Goal: Task Accomplishment & Management: Use online tool/utility

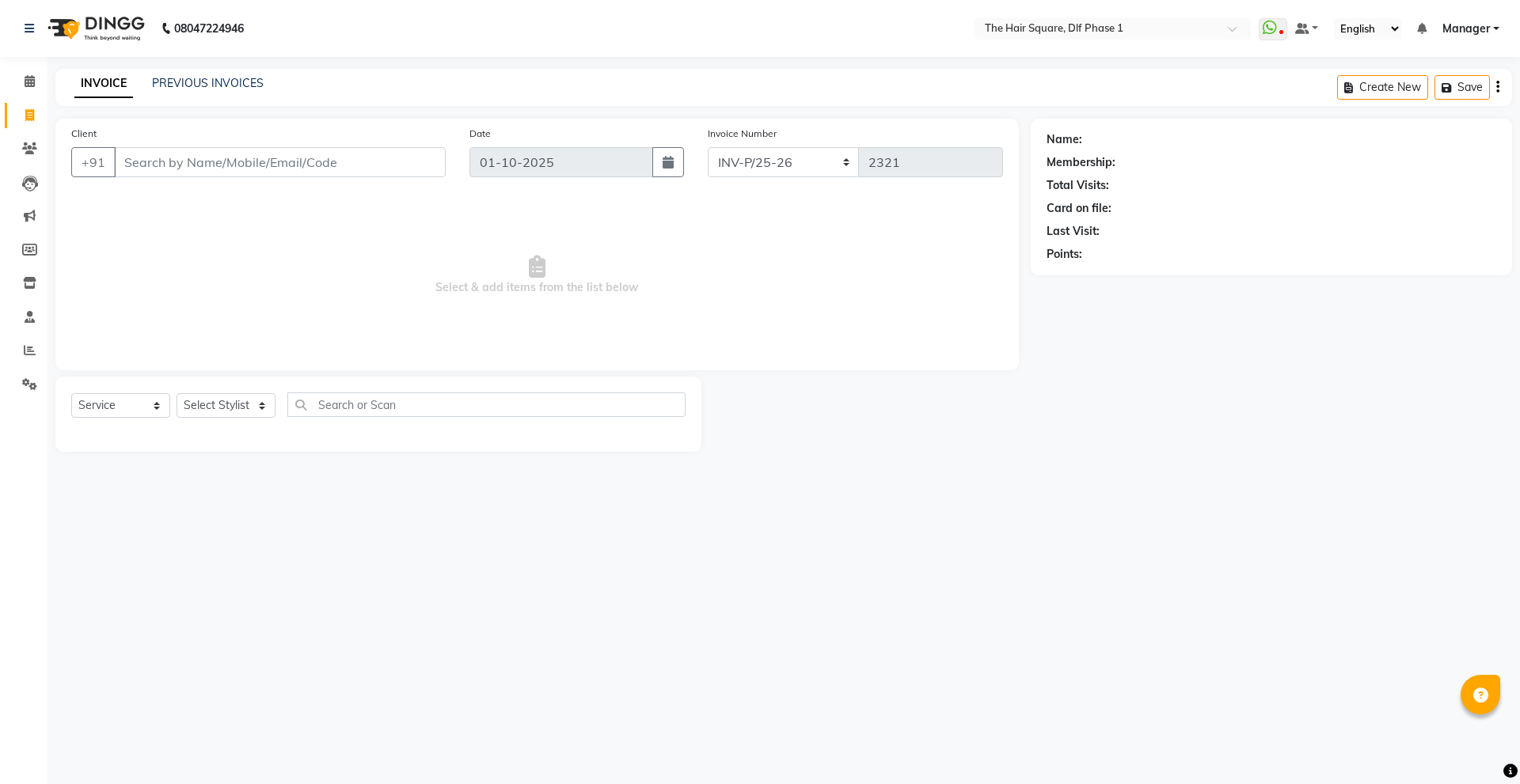
select select "5766"
select select "service"
click at [239, 157] on input "Client" at bounding box center [280, 162] width 332 height 30
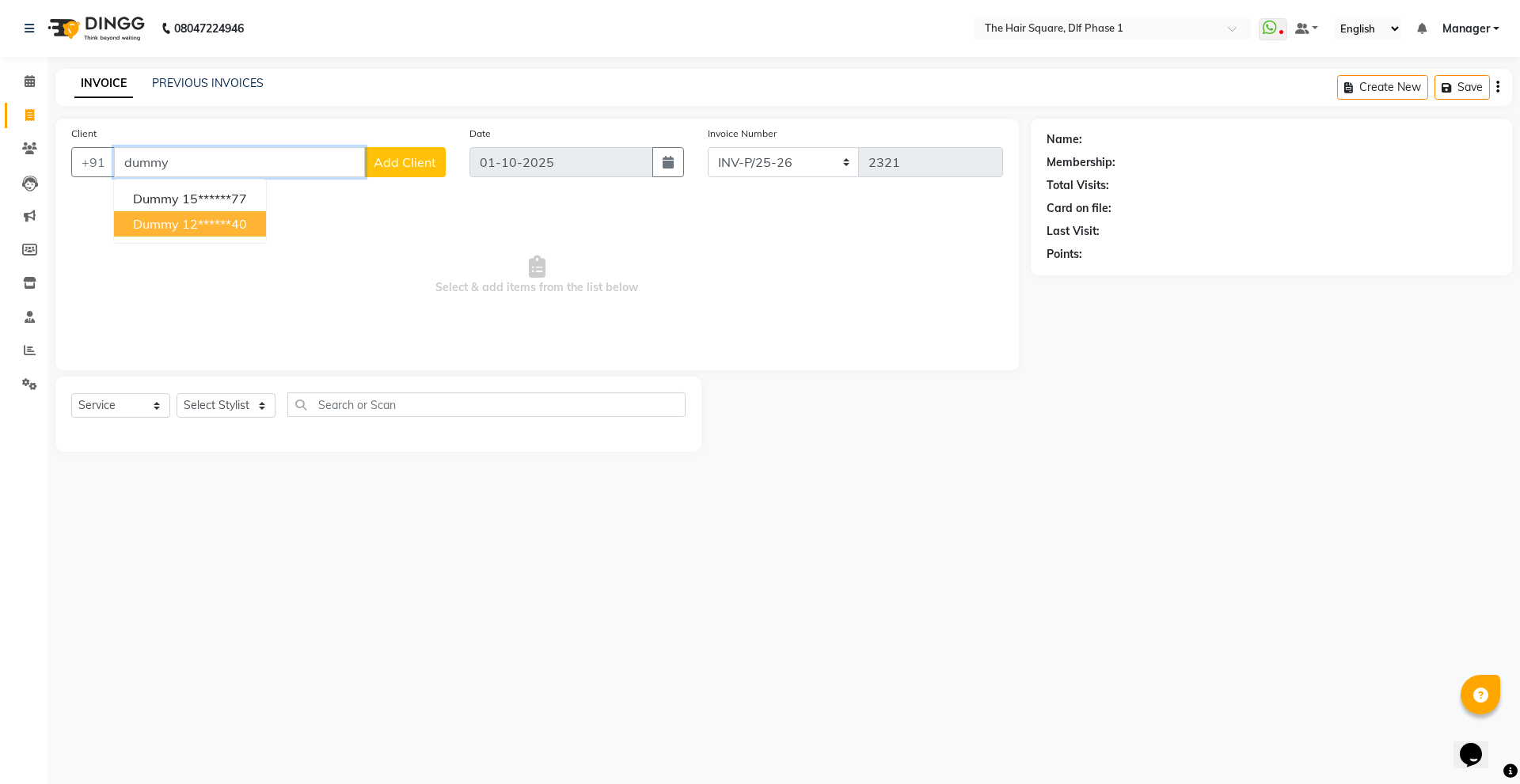
click at [219, 224] on ngb-highlight "12******40" at bounding box center [214, 224] width 65 height 16
type input "12******40"
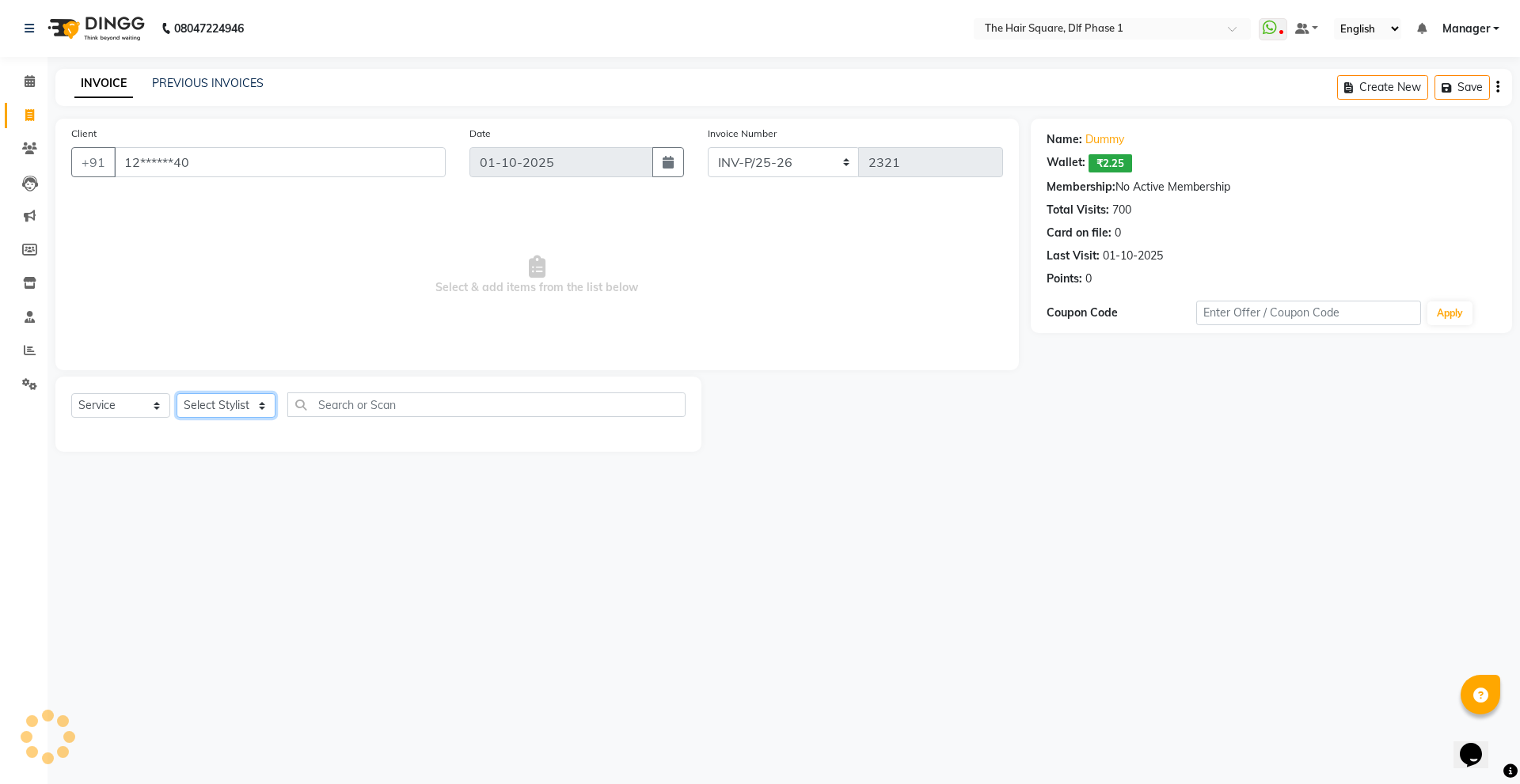
click at [186, 402] on select "Select Stylist [PERSON_NAME] AMIT [PERSON_NAME] [PERSON_NAME] [PERSON_NAME] Man…" at bounding box center [226, 405] width 99 height 25
select select "39560"
click at [177, 393] on select "Select Stylist [PERSON_NAME] AMIT [PERSON_NAME] [PERSON_NAME] [PERSON_NAME] Man…" at bounding box center [226, 405] width 99 height 25
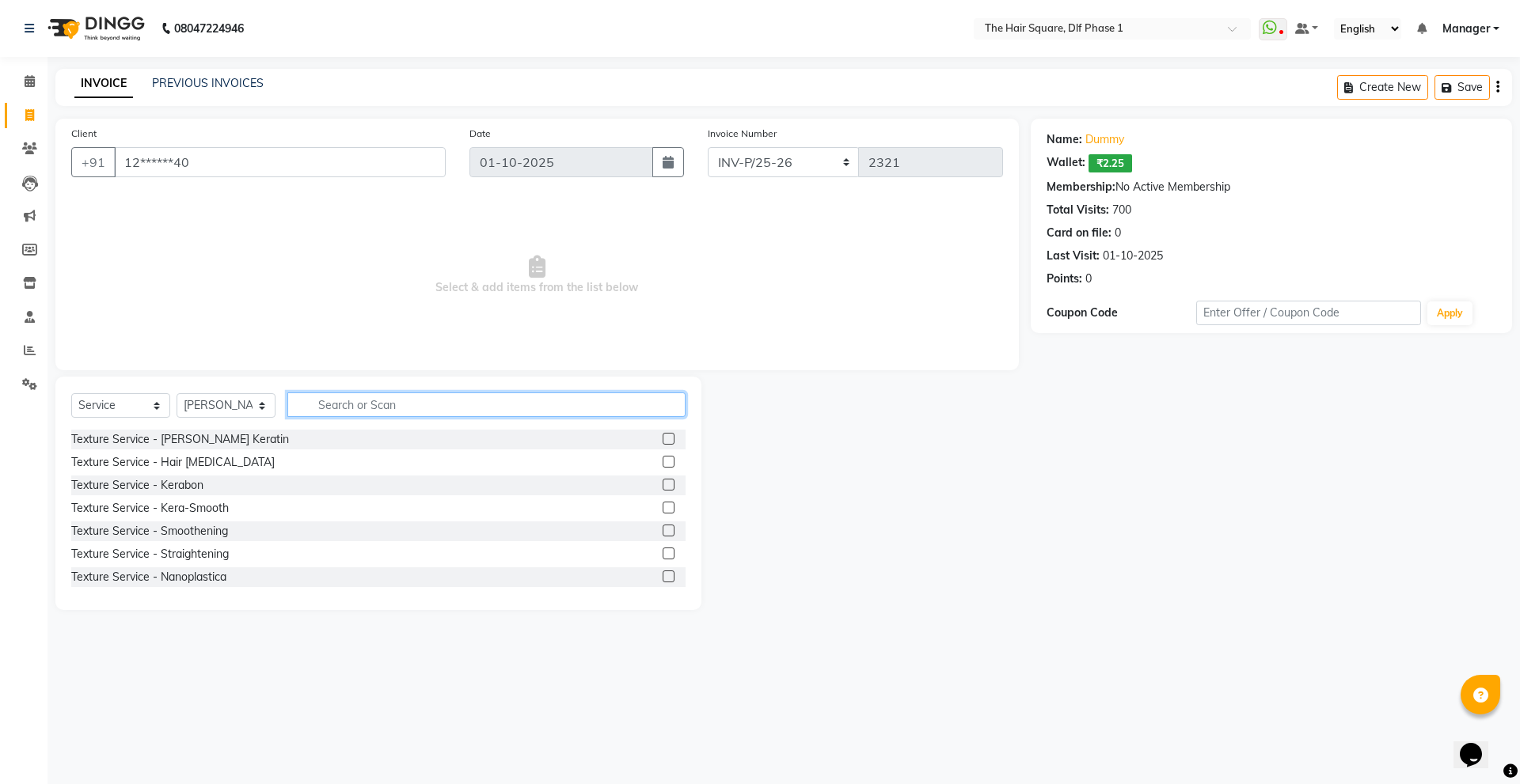
click at [354, 403] on input "text" at bounding box center [486, 404] width 398 height 25
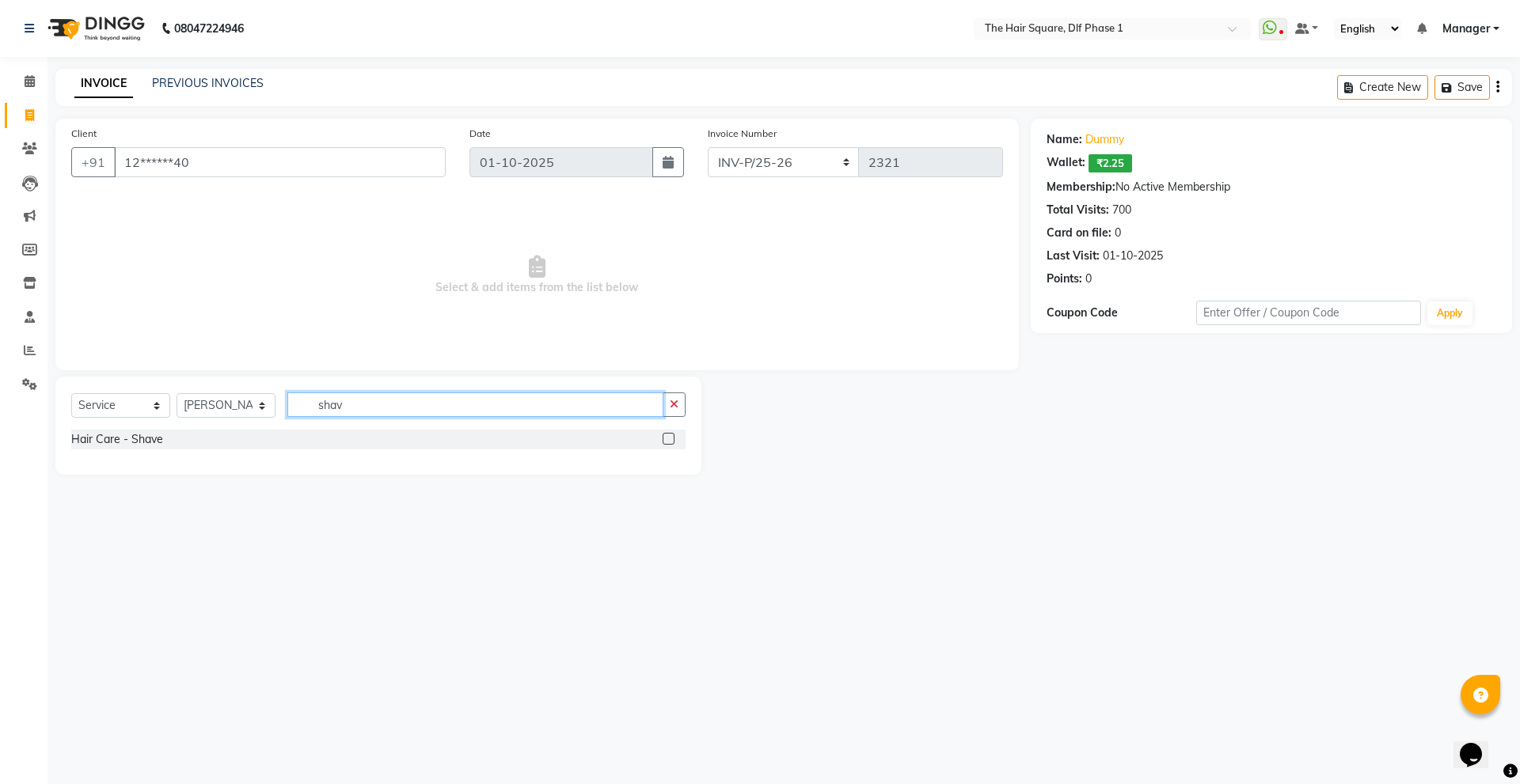
type input "shav"
click at [669, 437] on label at bounding box center [668, 438] width 12 height 12
click at [669, 437] on input "checkbox" at bounding box center [667, 439] width 10 height 10
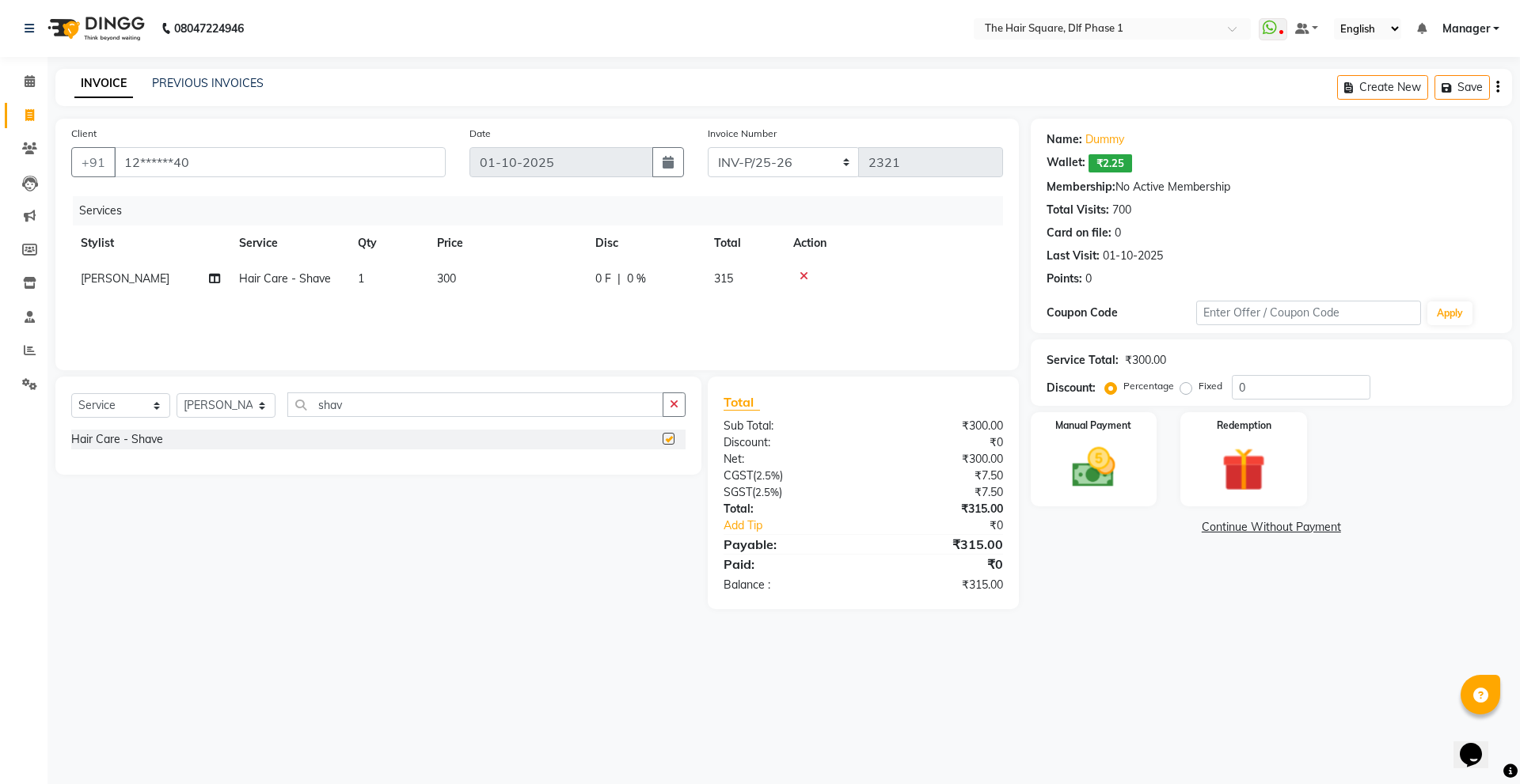
checkbox input "false"
drag, startPoint x: 1260, startPoint y: 389, endPoint x: 1226, endPoint y: 384, distance: 34.4
click at [1227, 385] on div "Percentage Fixed 0" at bounding box center [1238, 387] width 262 height 25
type input "20"
click at [1102, 448] on img at bounding box center [1093, 467] width 73 height 52
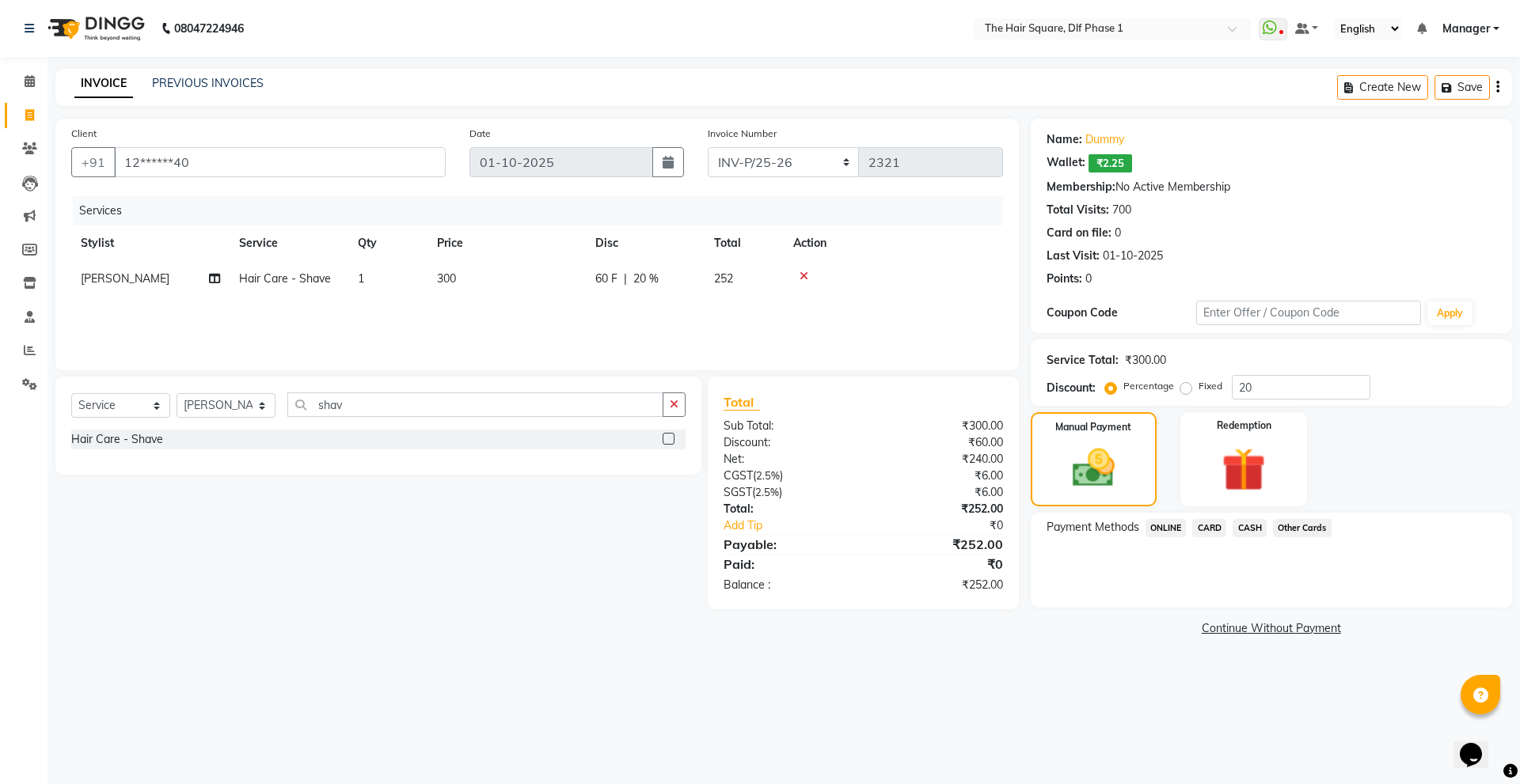
click at [1250, 523] on span "CASH" at bounding box center [1249, 528] width 34 height 18
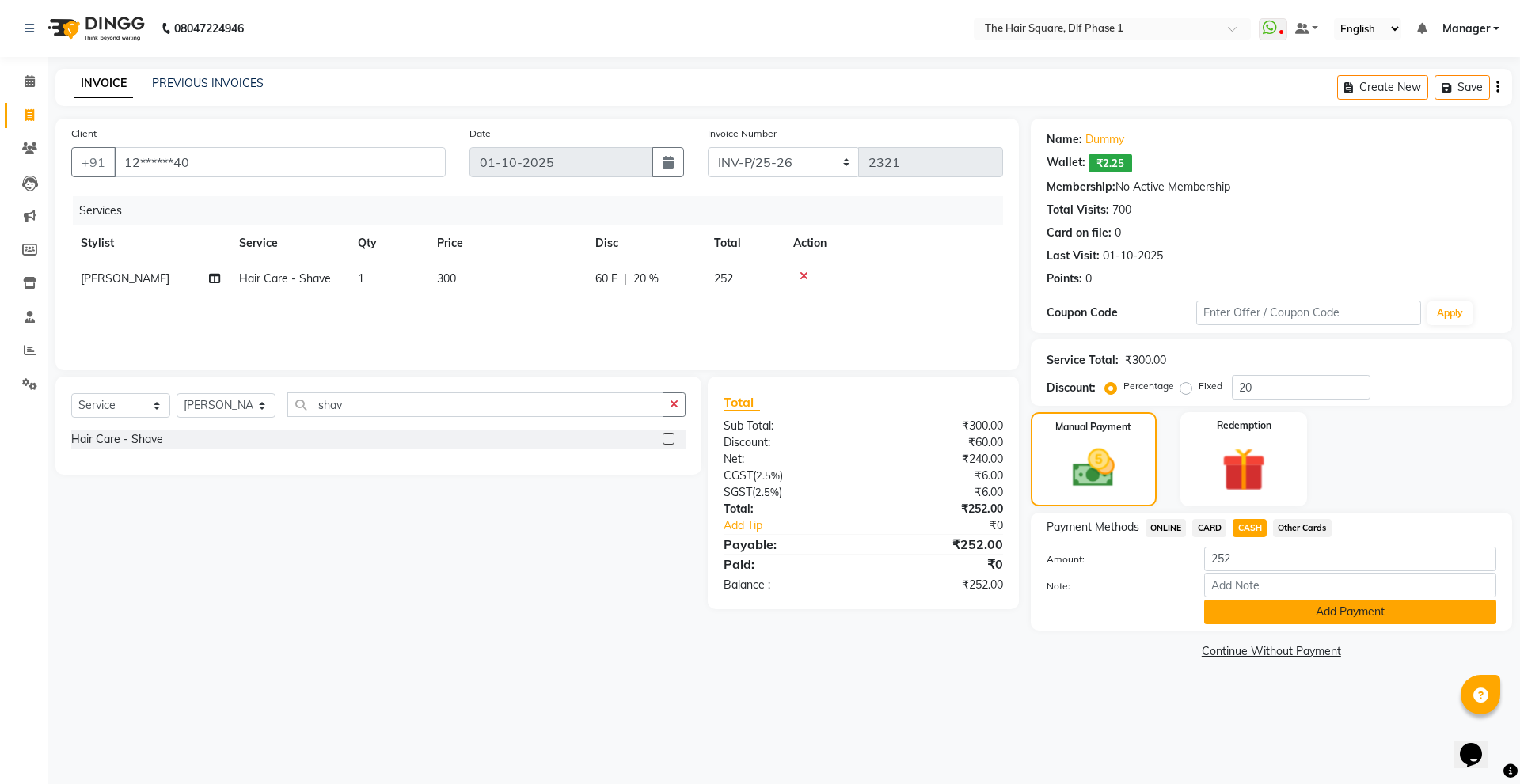
click at [1251, 614] on button "Add Payment" at bounding box center [1350, 612] width 292 height 25
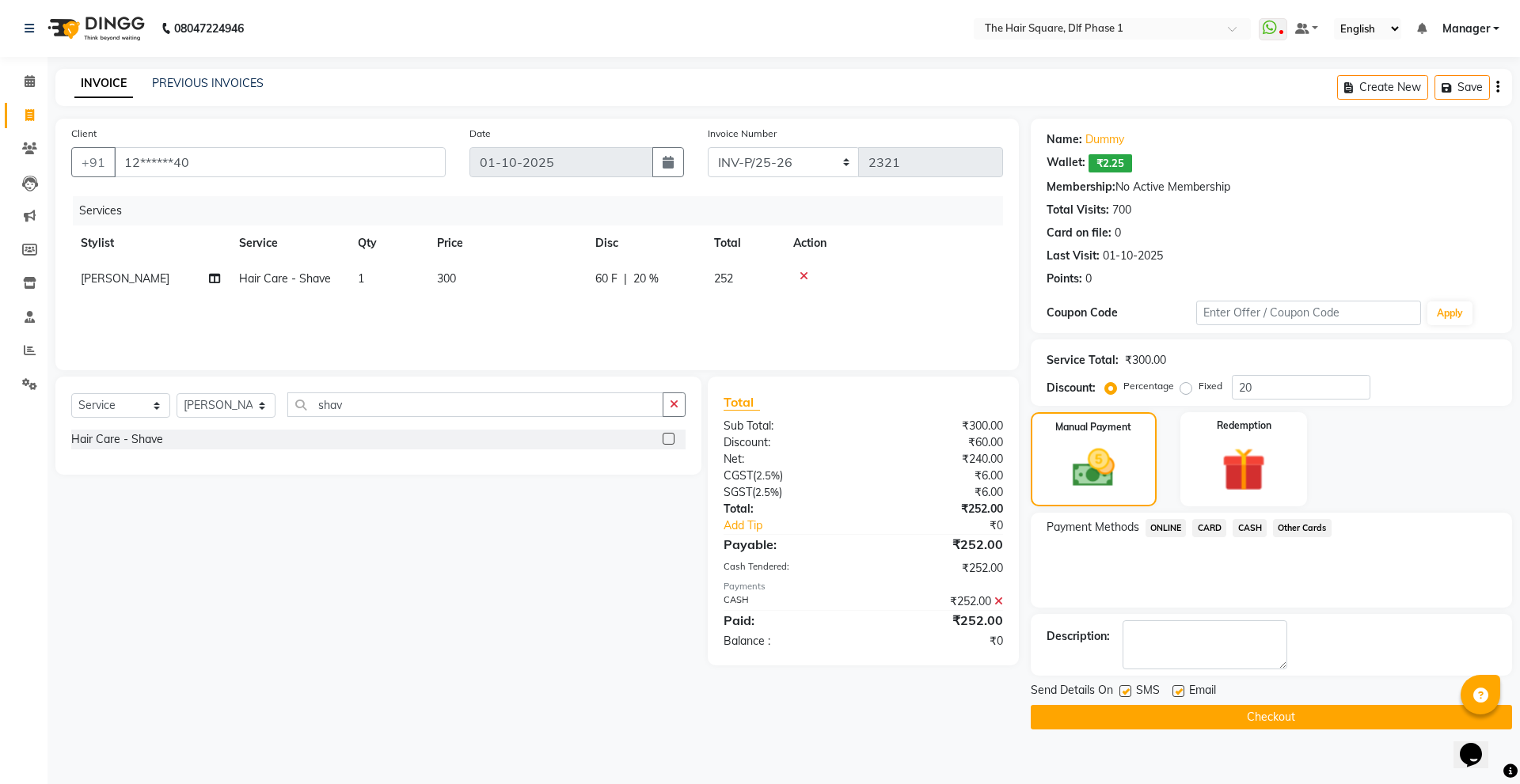
click at [1244, 721] on button "Checkout" at bounding box center [1271, 717] width 481 height 25
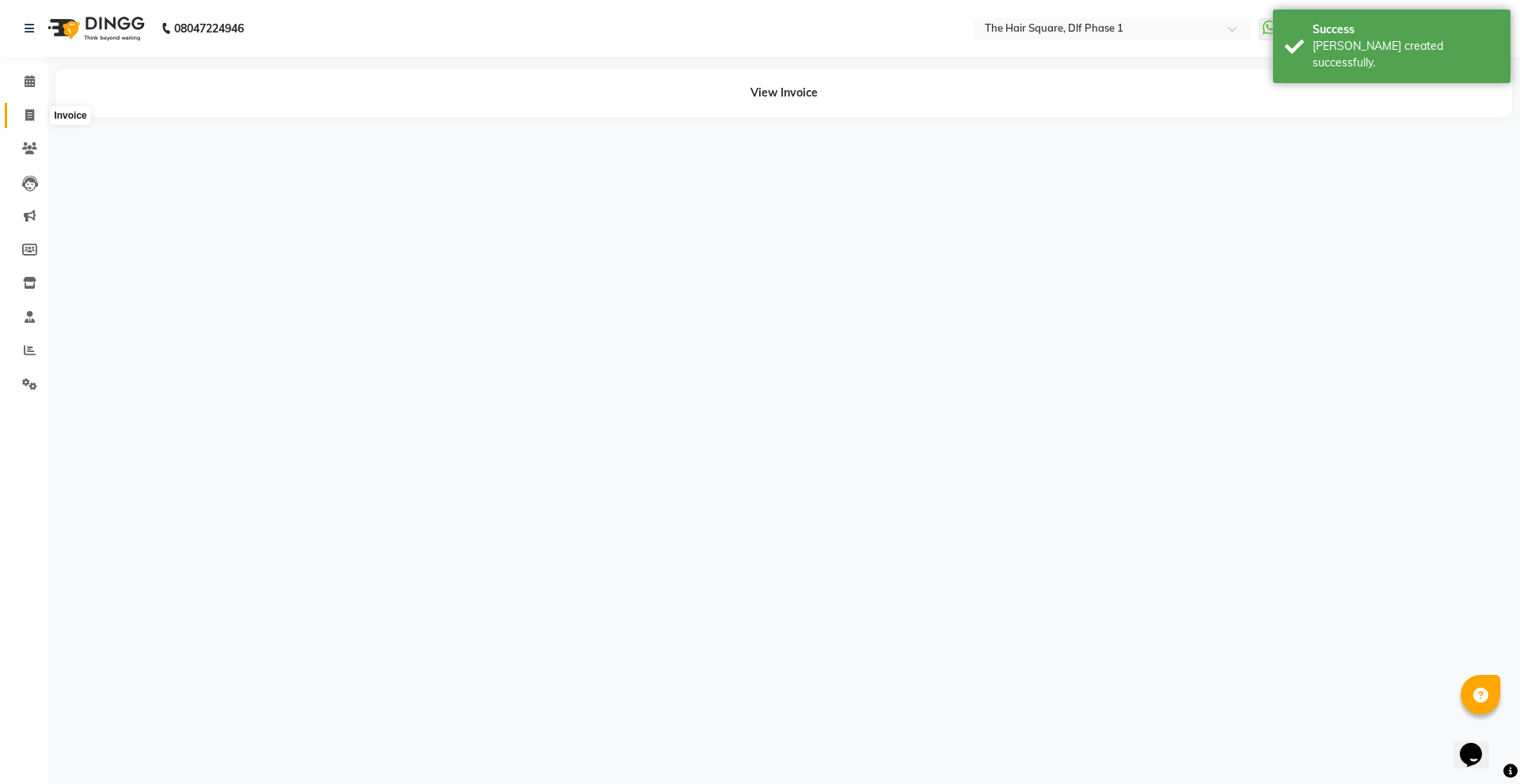
click at [19, 114] on span at bounding box center [30, 116] width 28 height 18
select select "service"
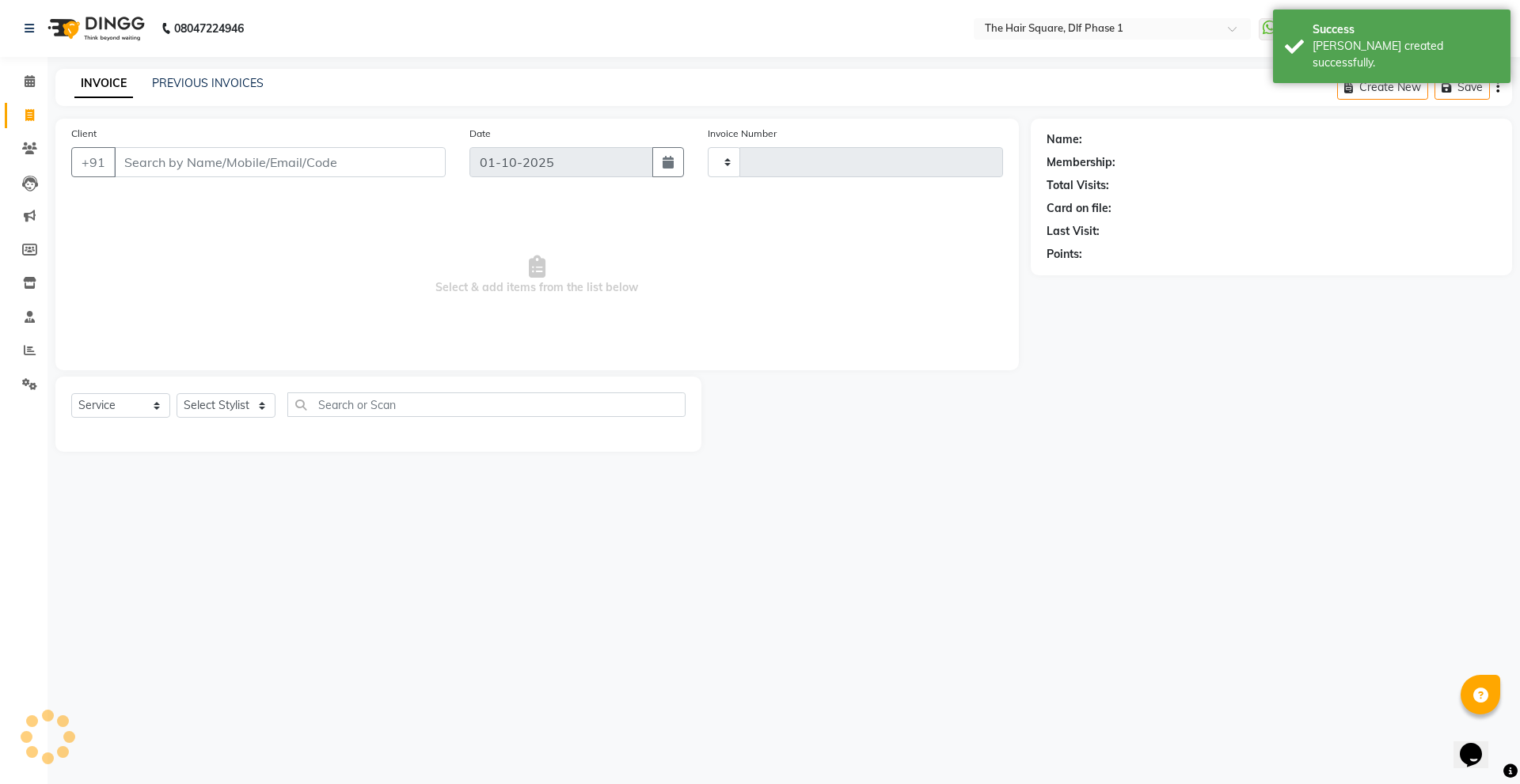
type input "2322"
select select "5766"
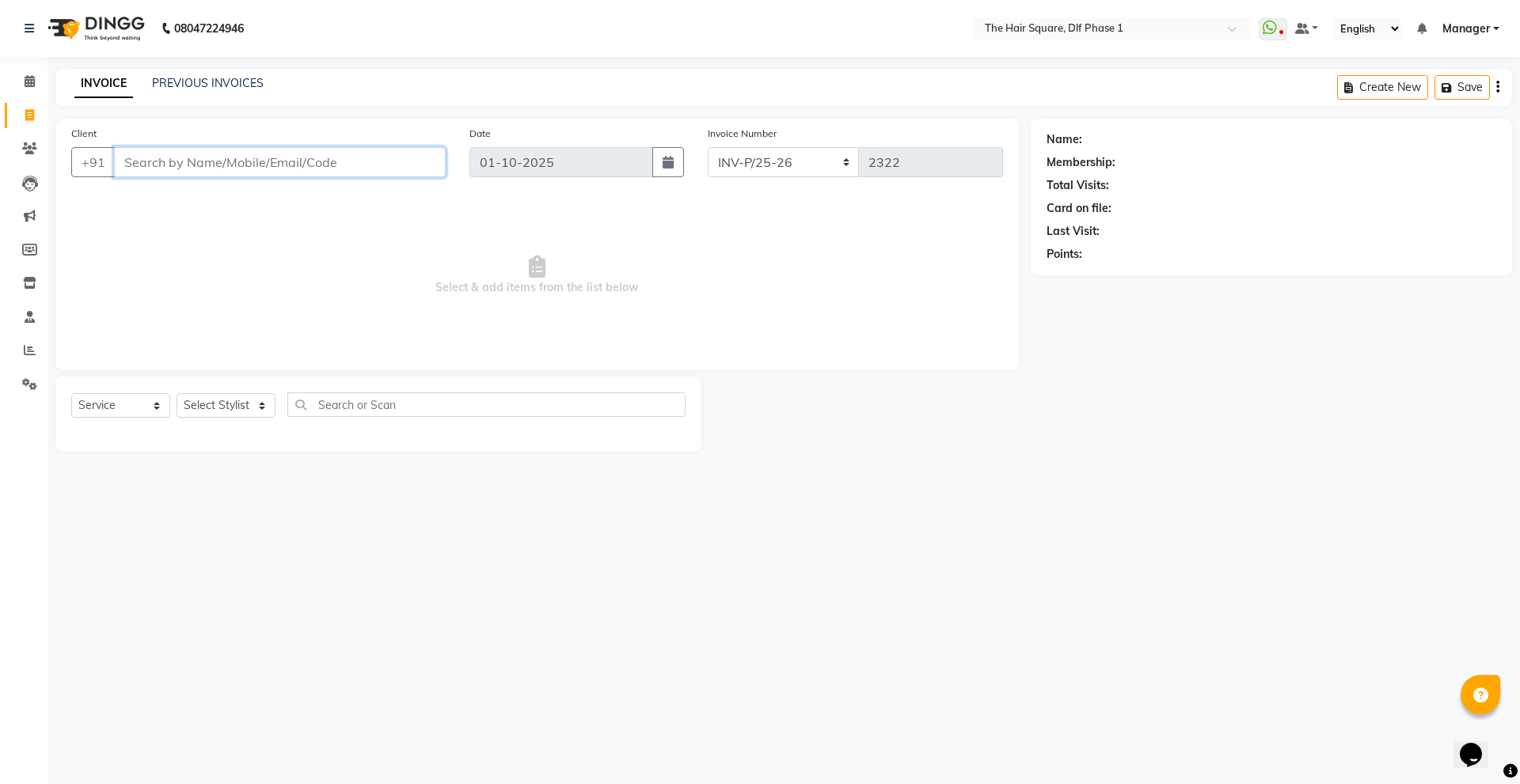
click at [145, 163] on input "Client" at bounding box center [280, 162] width 332 height 30
click at [220, 410] on select "Select Stylist [PERSON_NAME] AMIT [PERSON_NAME] [PERSON_NAME] [PERSON_NAME] Man…" at bounding box center [226, 405] width 99 height 25
select select "39747"
click at [177, 393] on select "Select Stylist [PERSON_NAME] AMIT [PERSON_NAME] [PERSON_NAME] [PERSON_NAME] Man…" at bounding box center [226, 405] width 99 height 25
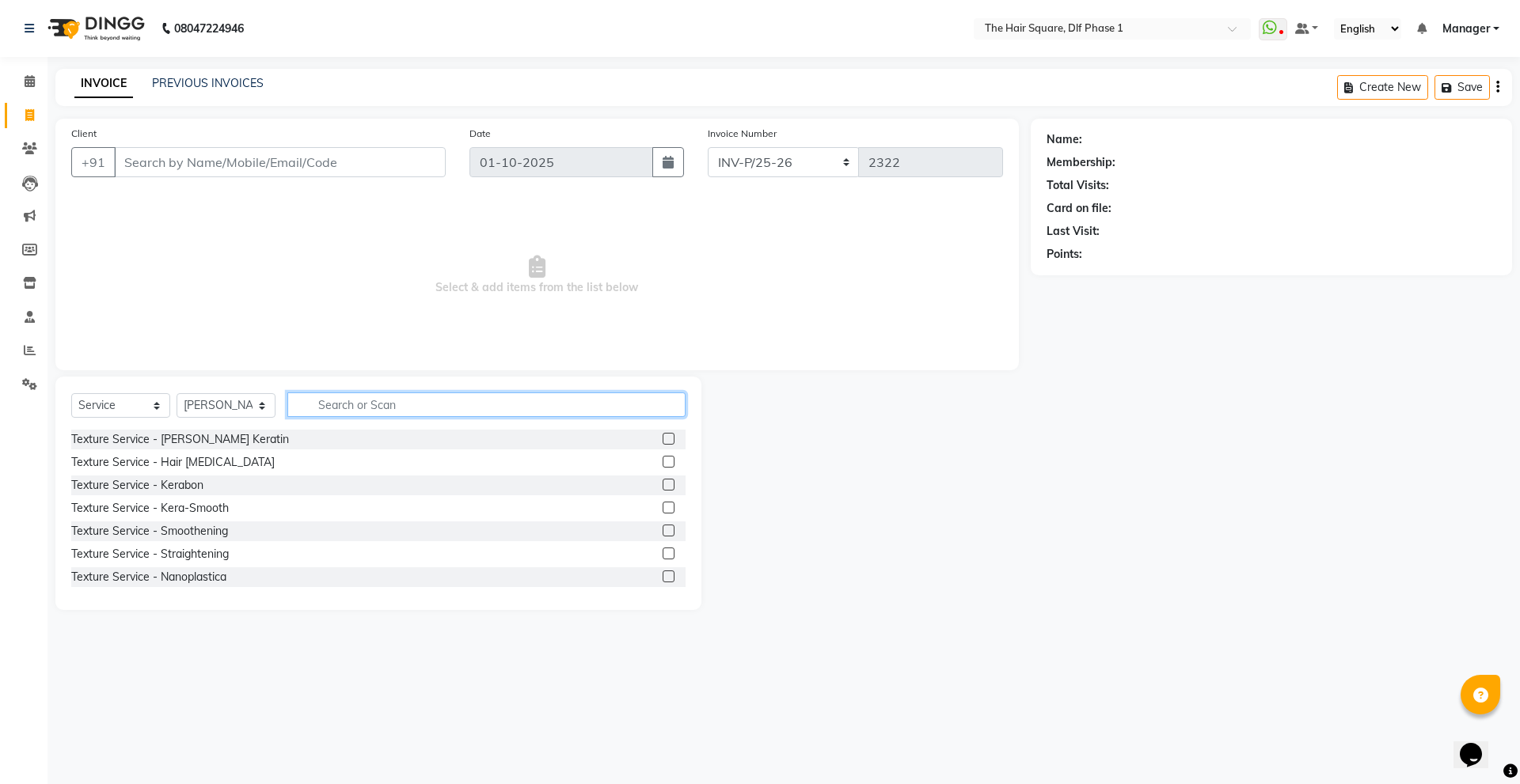
click at [394, 397] on input "text" at bounding box center [486, 404] width 398 height 25
type input "arms"
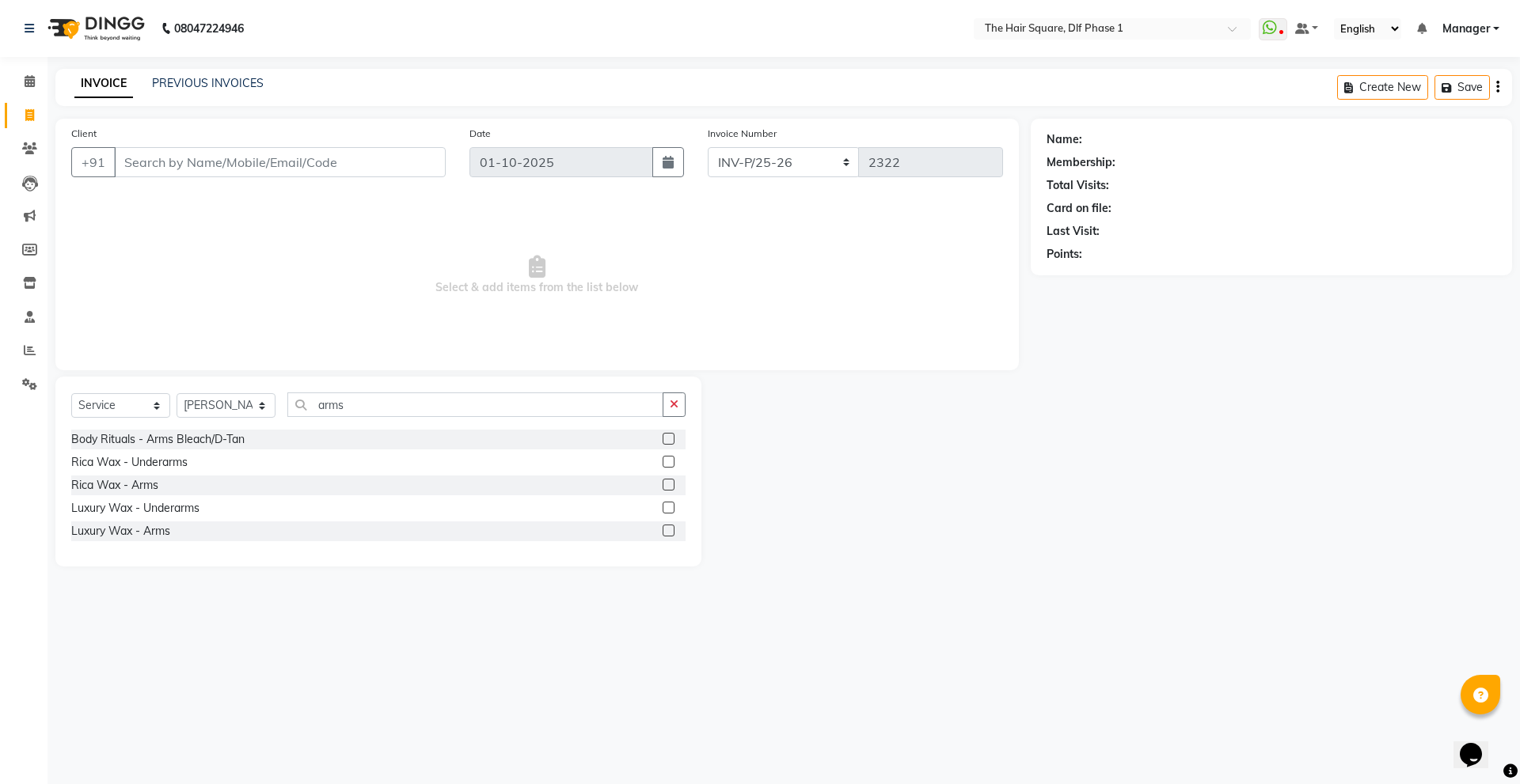
click at [667, 530] on label at bounding box center [668, 531] width 12 height 12
click at [667, 530] on input "checkbox" at bounding box center [667, 531] width 10 height 10
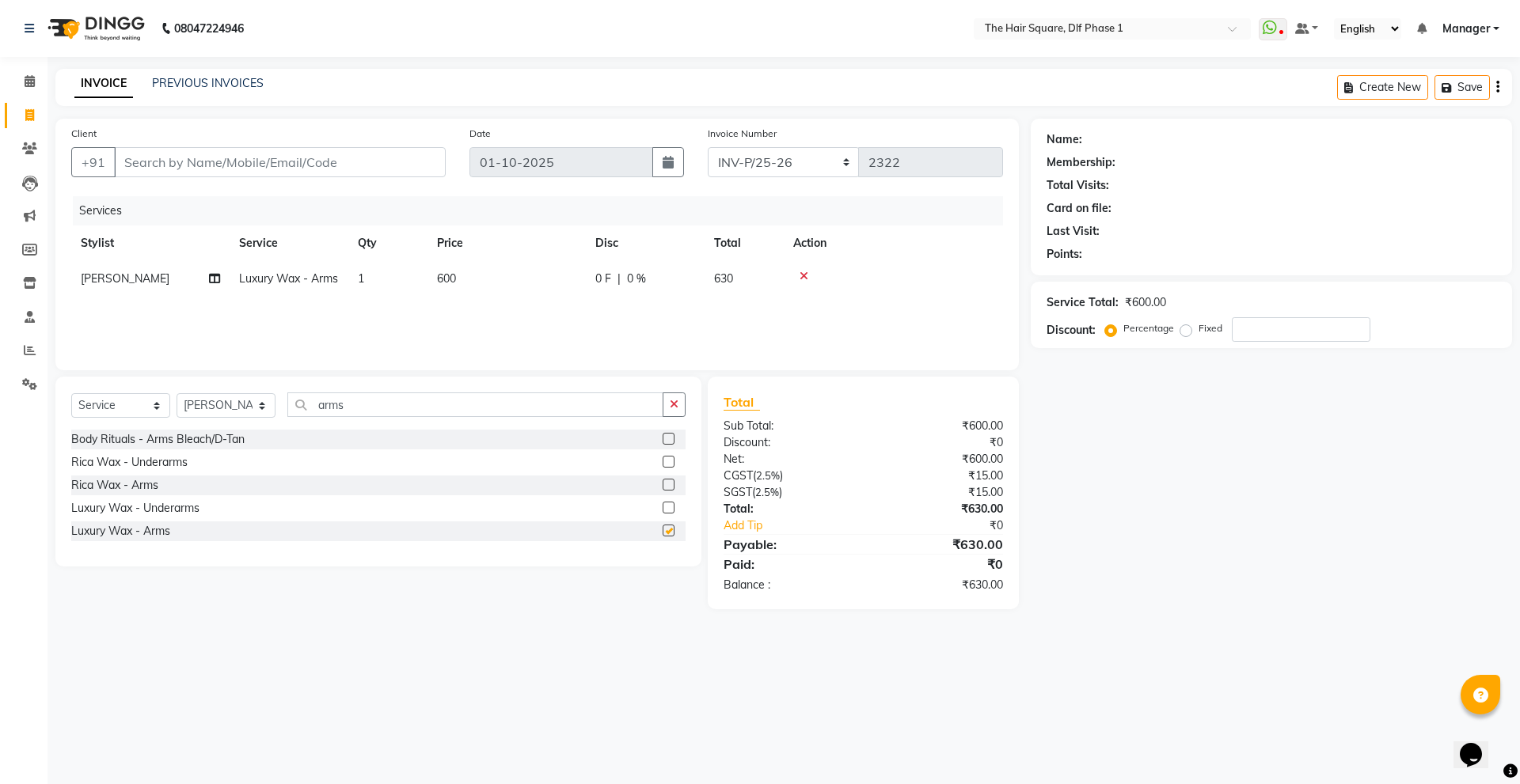
checkbox input "false"
click at [670, 509] on label at bounding box center [668, 508] width 12 height 12
click at [670, 509] on input "checkbox" at bounding box center [667, 508] width 10 height 10
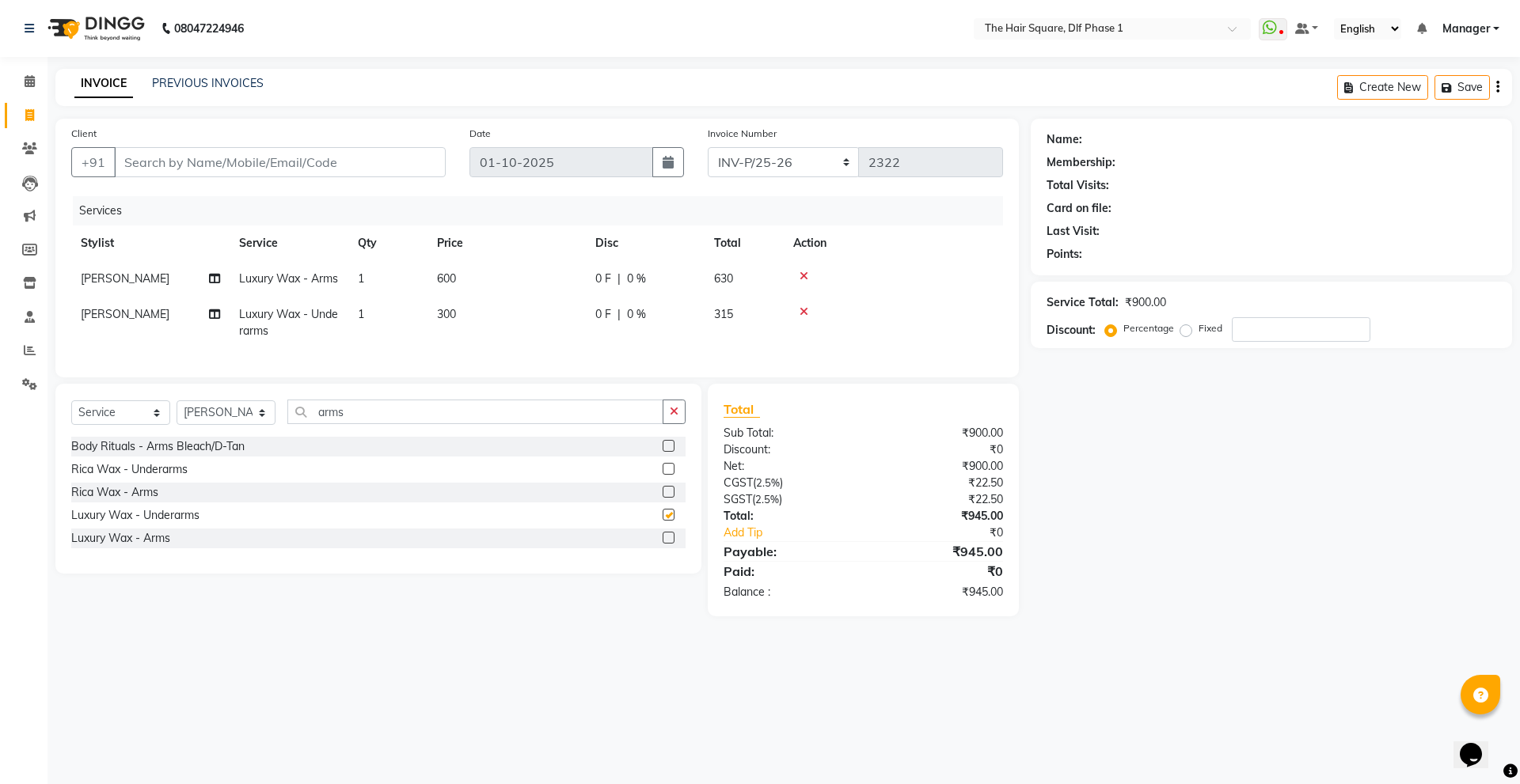
checkbox input "false"
drag, startPoint x: 381, startPoint y: 451, endPoint x: 295, endPoint y: 433, distance: 87.9
click at [295, 424] on input "arms" at bounding box center [475, 412] width 376 height 25
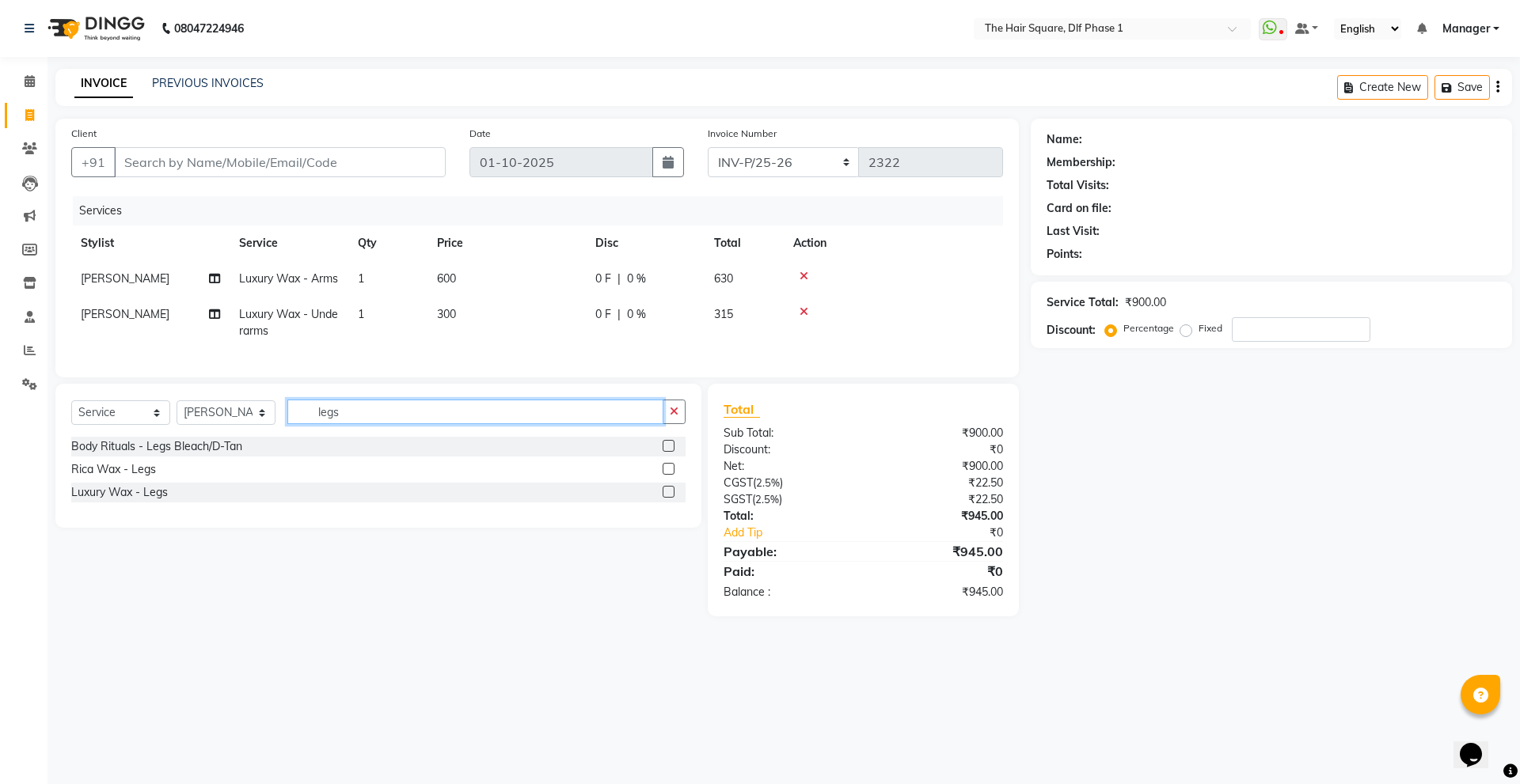
type input "legs"
click at [670, 498] on label at bounding box center [668, 492] width 12 height 12
click at [670, 498] on input "checkbox" at bounding box center [667, 493] width 10 height 10
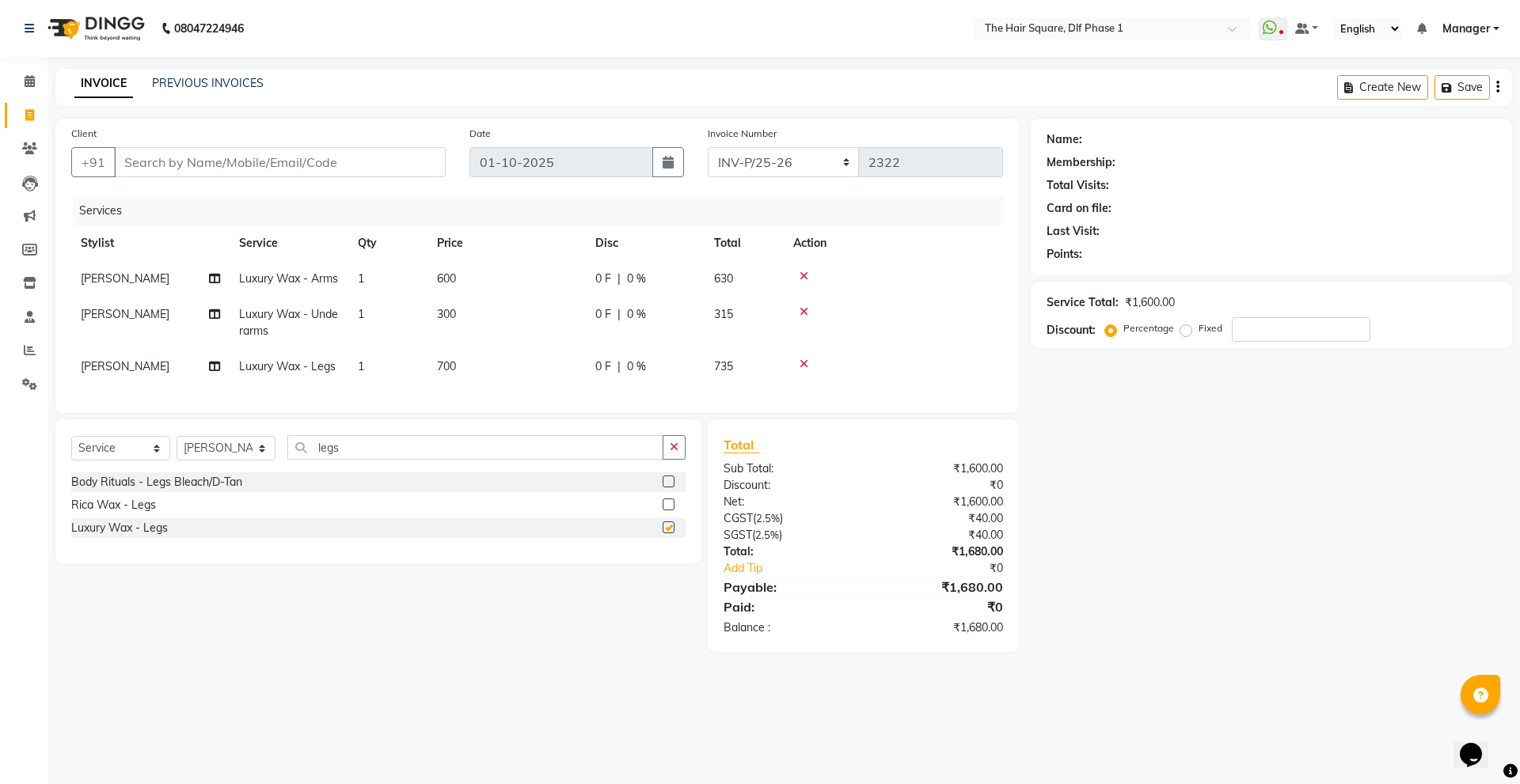
checkbox input "false"
click at [1149, 578] on div "Name: Membership: Total Visits: Card on file: Last Visit: Points: Service Total…" at bounding box center [1276, 385] width 493 height 533
click at [362, 166] on input "Client" at bounding box center [280, 162] width 332 height 30
type input "9"
type input "0"
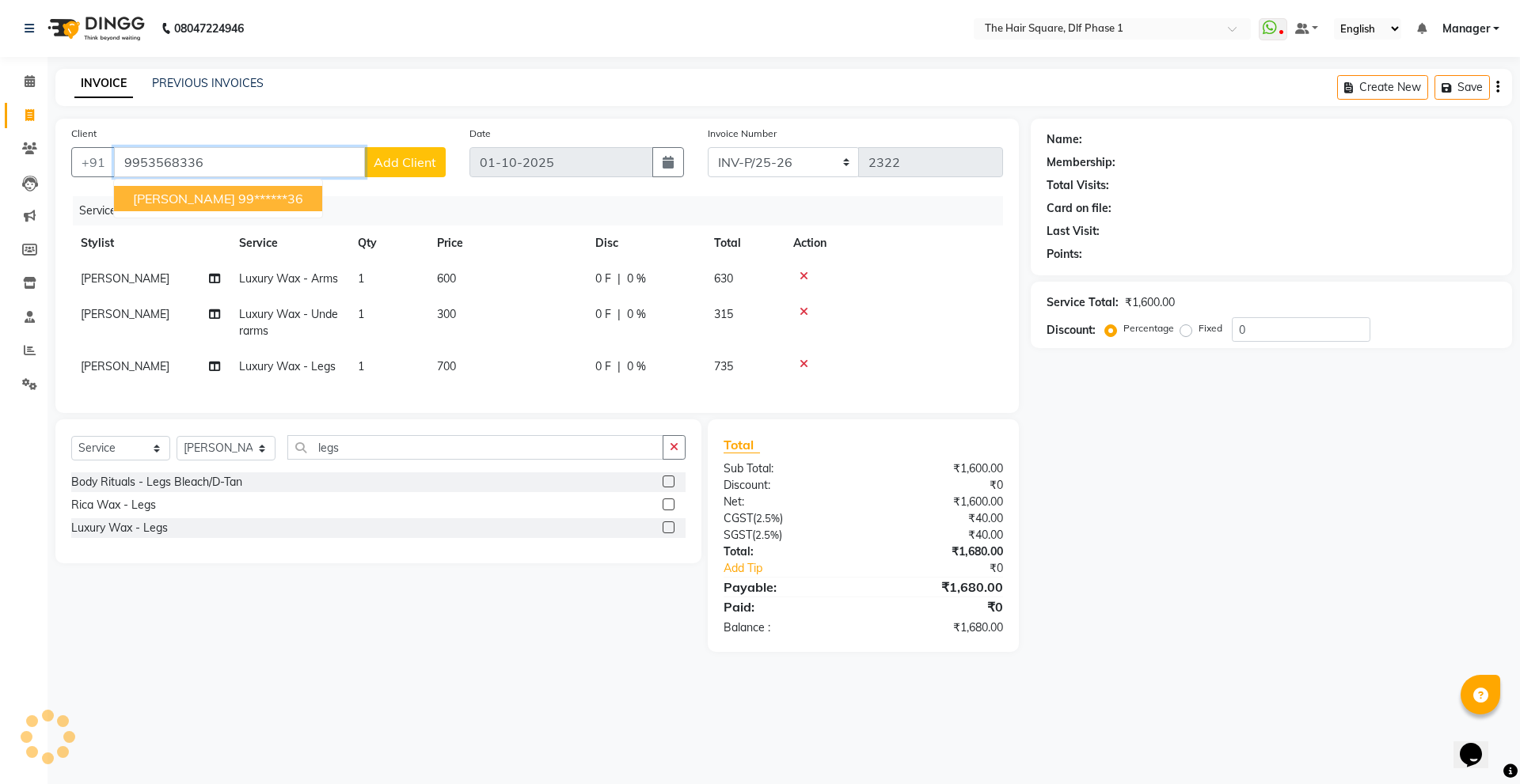
type input "9953568336"
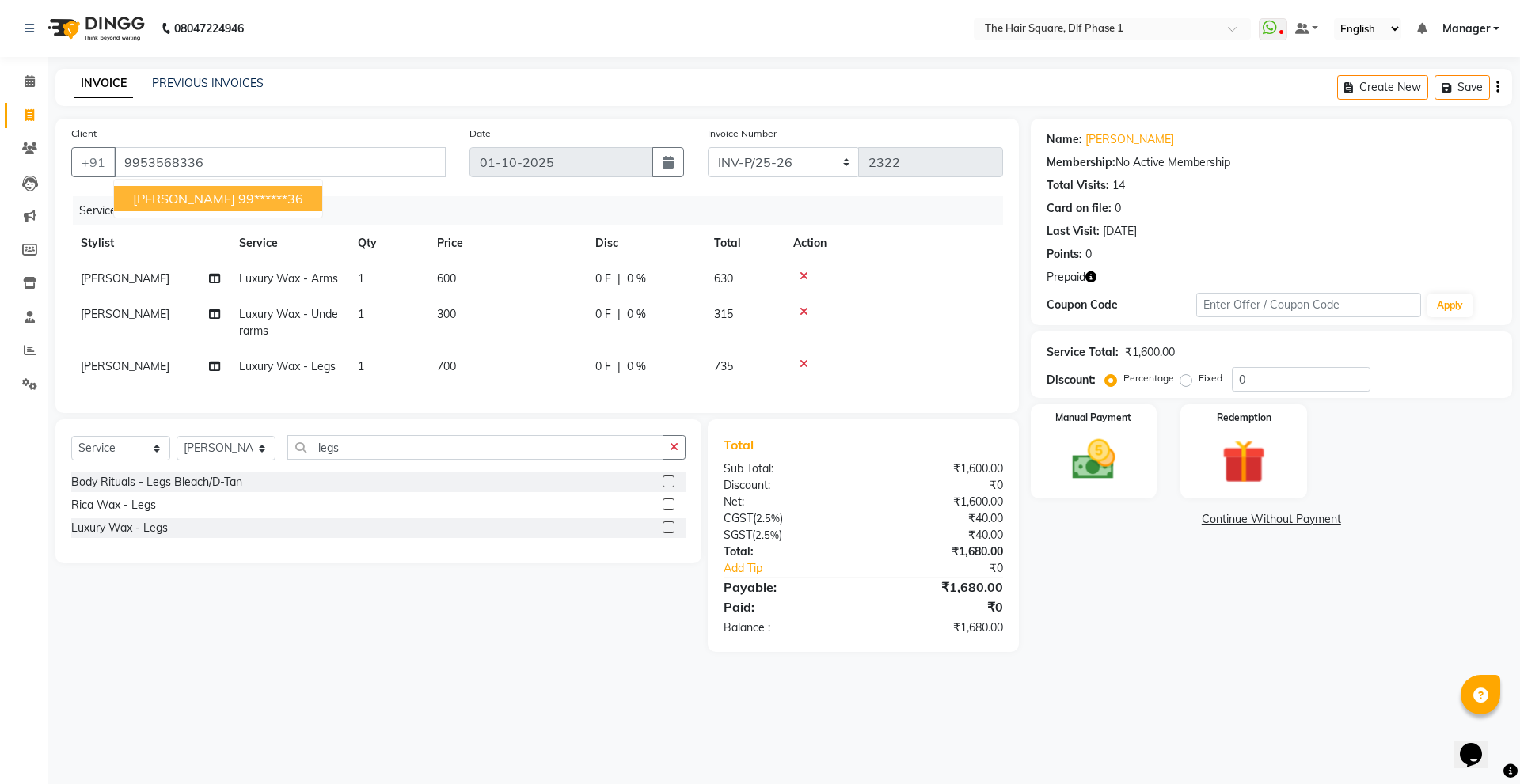
click at [1093, 279] on icon "button" at bounding box center [1090, 276] width 11 height 11
click at [1316, 440] on div "Manual Payment Redemption" at bounding box center [1271, 451] width 505 height 94
click at [1281, 442] on div "Redemption" at bounding box center [1243, 451] width 131 height 97
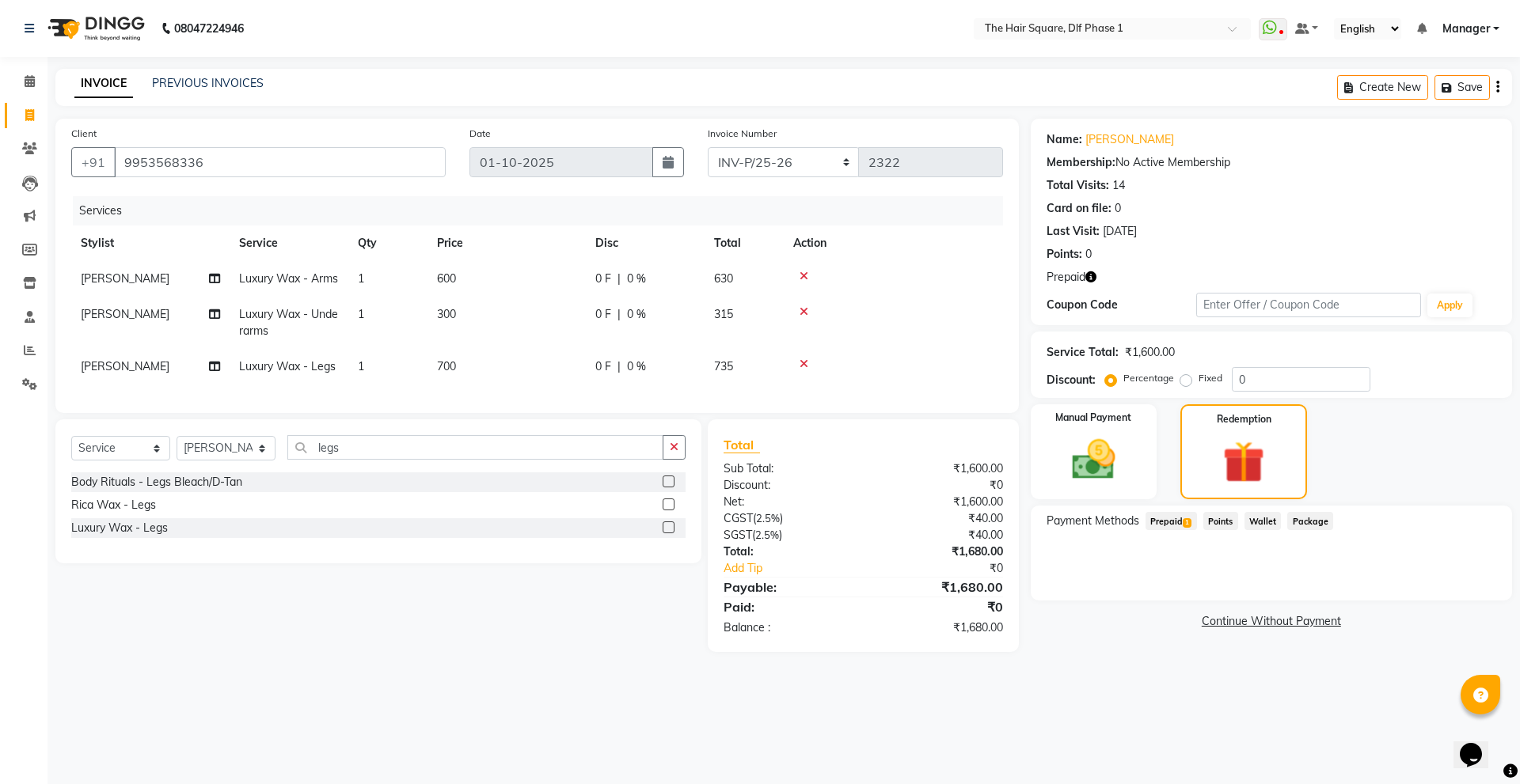
drag, startPoint x: 1158, startPoint y: 523, endPoint x: 1167, endPoint y: 527, distance: 9.8
click at [1158, 522] on span "Prepaid 1" at bounding box center [1171, 521] width 51 height 18
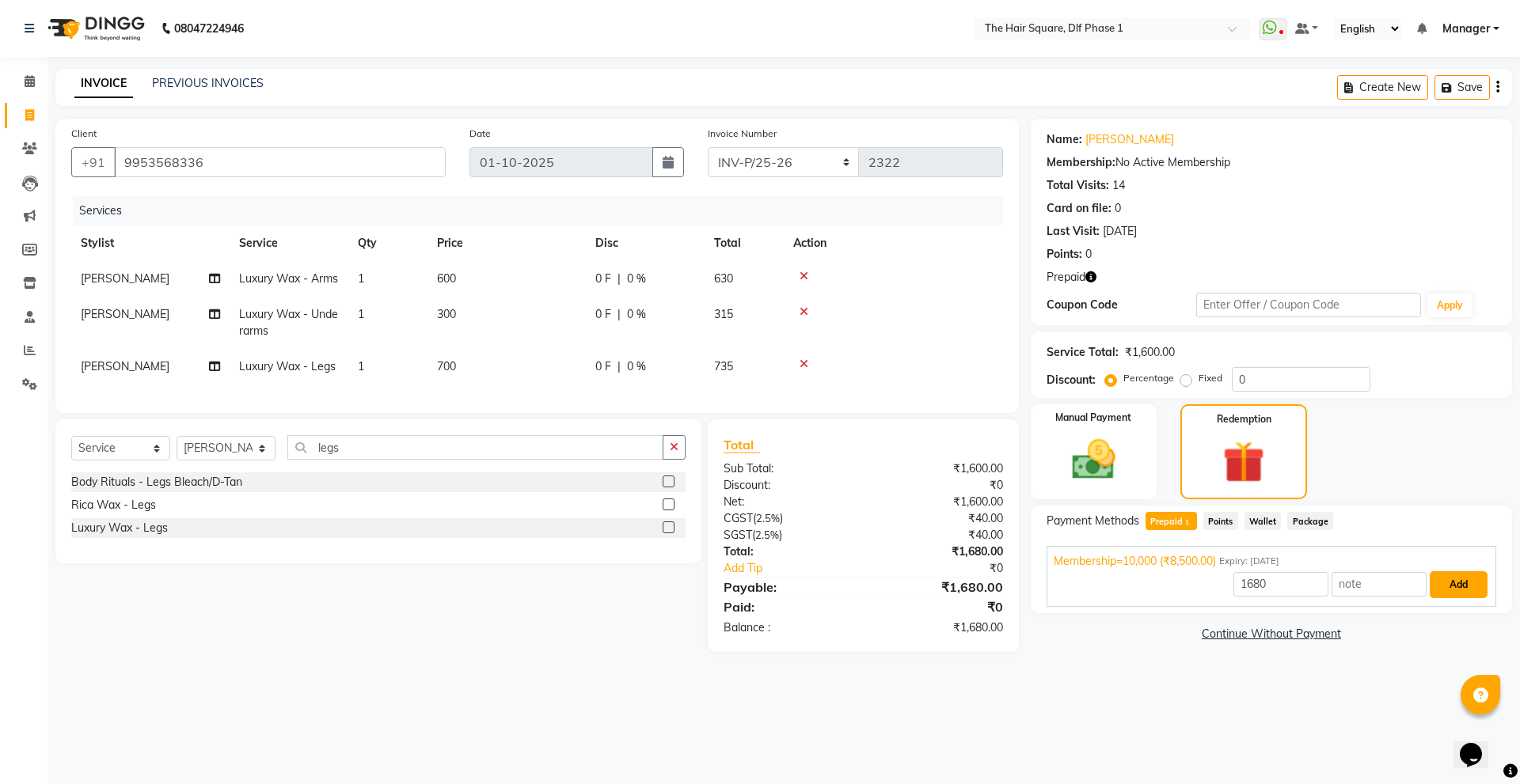
click at [1453, 581] on button "Add" at bounding box center [1458, 584] width 58 height 27
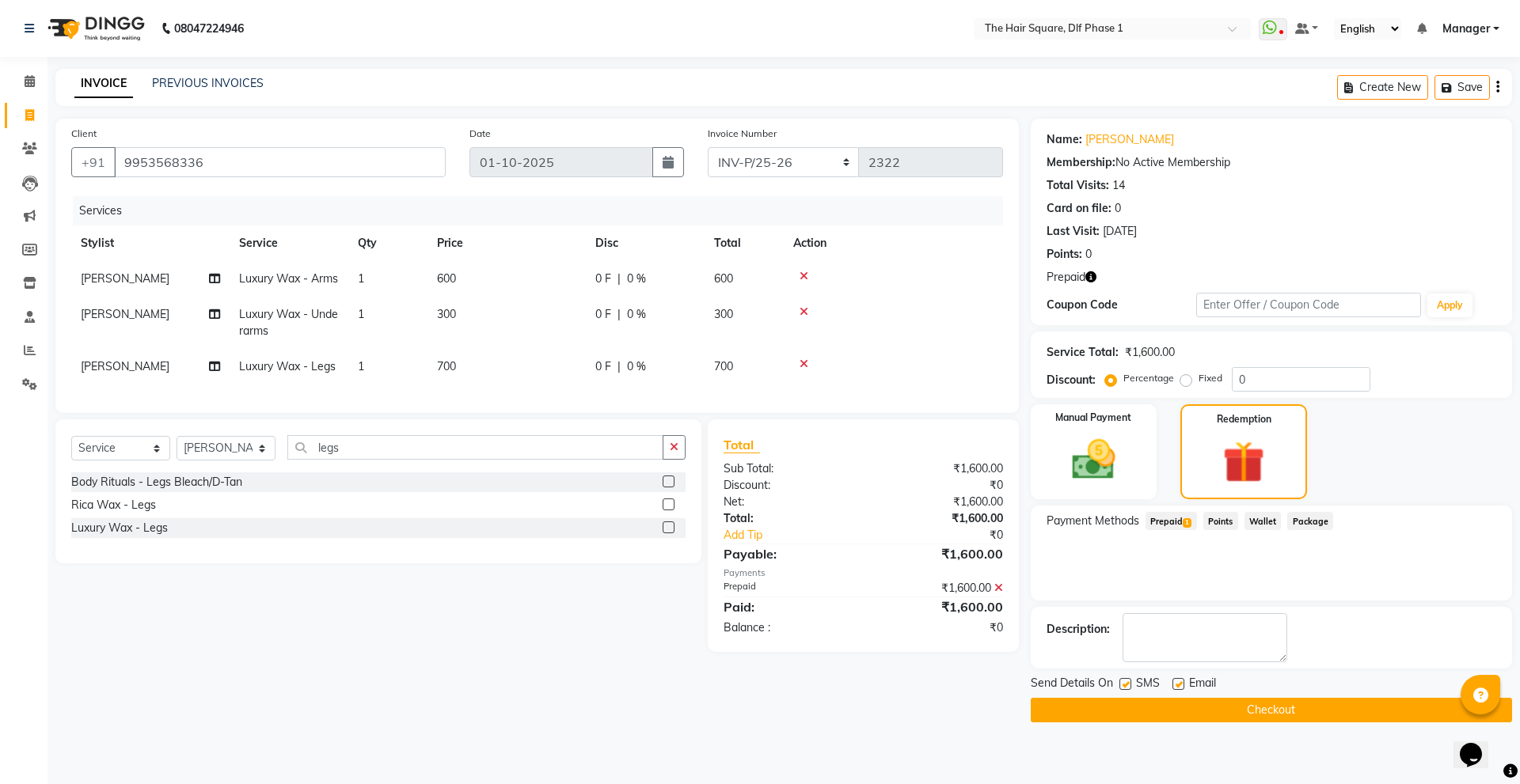
click at [1214, 726] on main "INVOICE PREVIOUS INVOICES Create New Save Client [PHONE_NUMBER] Date [DATE] Inv…" at bounding box center [784, 407] width 1472 height 678
click at [1214, 720] on button "Checkout" at bounding box center [1271, 711] width 481 height 25
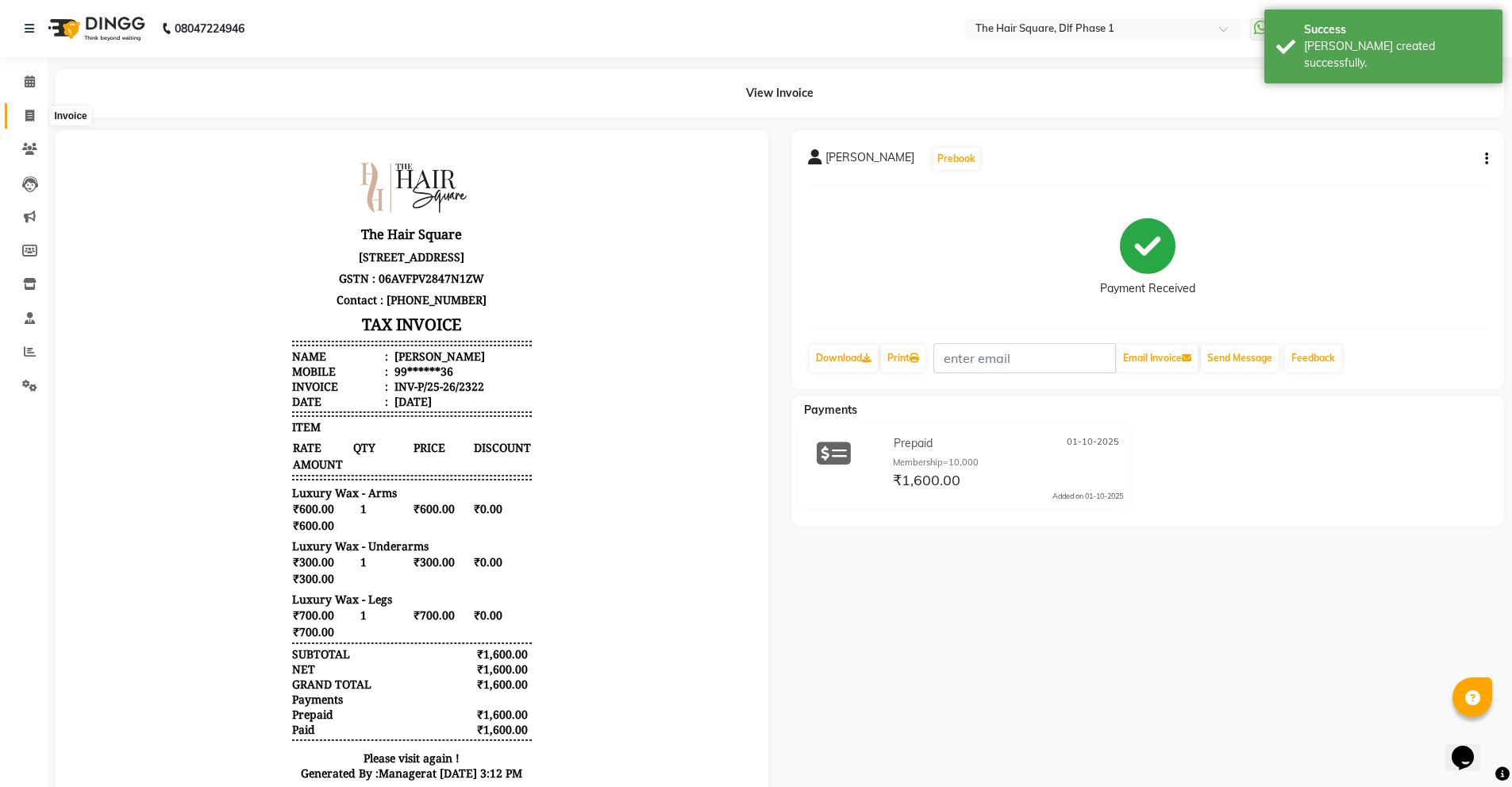
click at [17, 113] on span at bounding box center [30, 116] width 28 height 18
select select "5766"
select select "service"
